Goal: Task Accomplishment & Management: Manage account settings

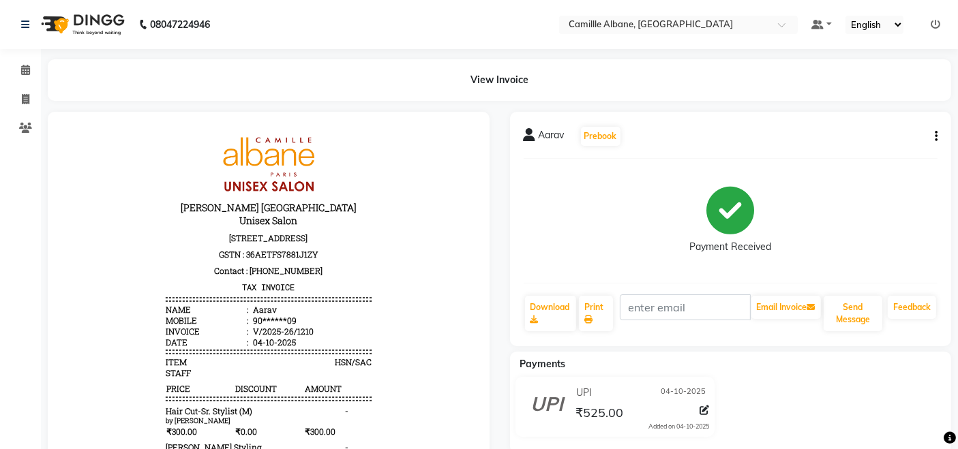
click at [941, 24] on ul "Default Panel My Panel English ENGLISH Español العربية मराठी हिंदी ગુજરાતી தமிழ…" at bounding box center [876, 25] width 143 height 18
click at [930, 23] on ul "Default Panel My Panel English ENGLISH Español العربية मराठी हिंदी ગુજરાતી தமிழ…" at bounding box center [876, 25] width 143 height 18
click at [934, 23] on icon at bounding box center [936, 25] width 10 height 10
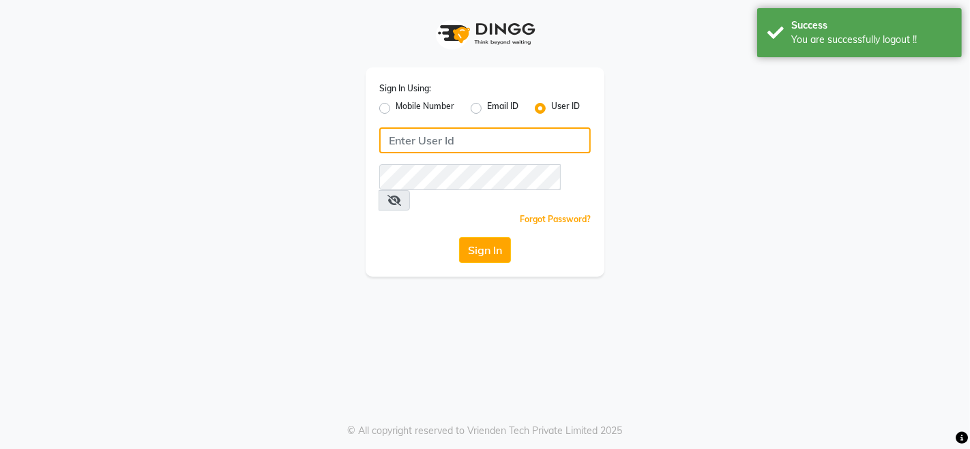
click at [539, 131] on input "Username" at bounding box center [484, 141] width 211 height 26
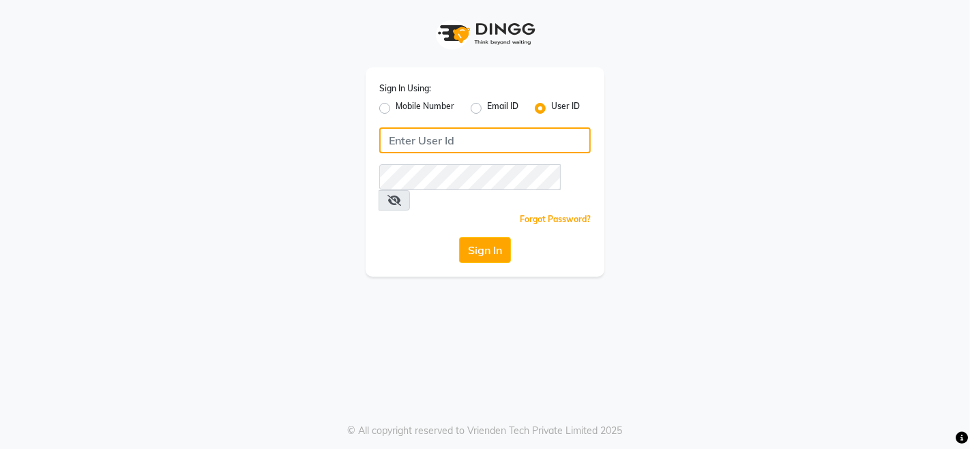
type input "c"
click at [439, 135] on input "[PERSON_NAME]@123" at bounding box center [484, 141] width 211 height 26
type input "[PERSON_NAME]@123"
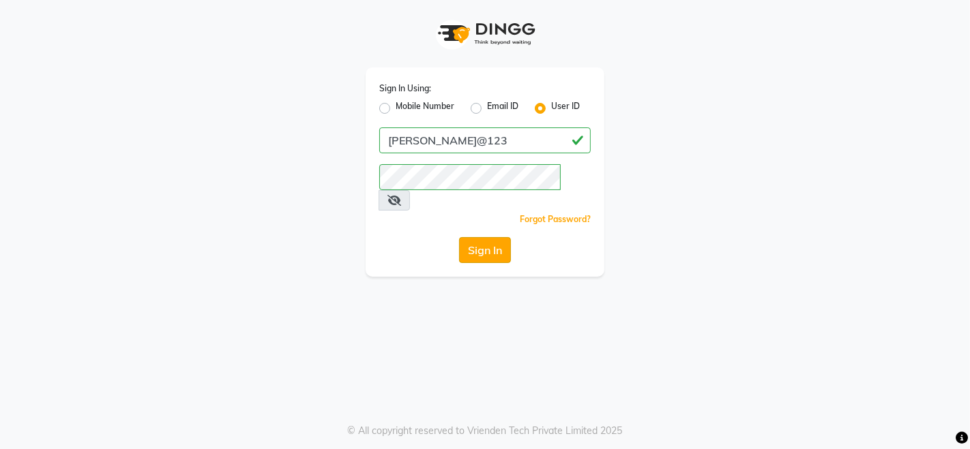
click at [473, 237] on button "Sign In" at bounding box center [485, 250] width 52 height 26
